Goal: Task Accomplishment & Management: Complete application form

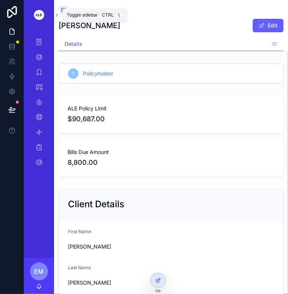
click at [58, 17] on icon "scrollable content" at bounding box center [56, 15] width 5 height 6
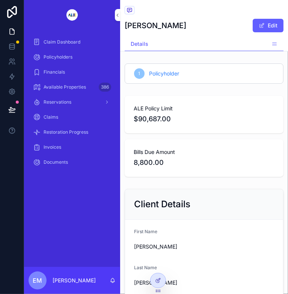
click at [56, 42] on span "Claim Dashboard" at bounding box center [62, 42] width 37 height 6
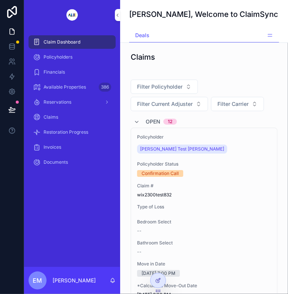
scroll to position [0, 100]
click at [0, 0] on span "New Property" at bounding box center [0, 0] width 0 height 0
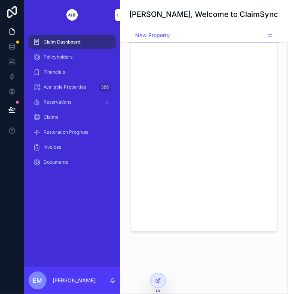
scroll to position [129, 0]
